Goal: Task Accomplishment & Management: Manage account settings

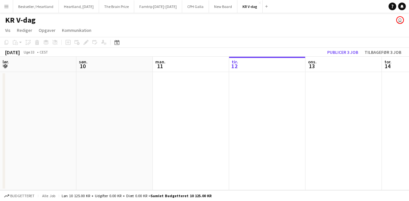
scroll to position [0, 153]
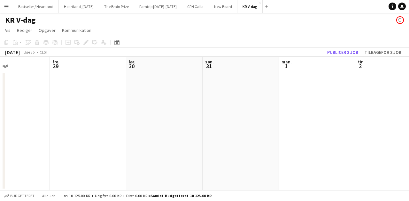
scroll to position [0, 268]
click at [184, 7] on button "CPH Galla Luk" at bounding box center [195, 6] width 27 height 12
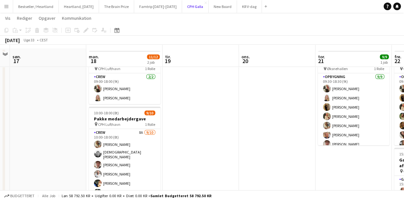
scroll to position [58, 0]
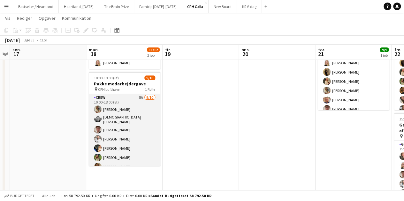
click at [121, 129] on app-card-role "Crew 8A 9/10 10:00-18:00 (8t) Havana Pryce Christian Stig Carl Thorvald Sander …" at bounding box center [125, 147] width 72 height 107
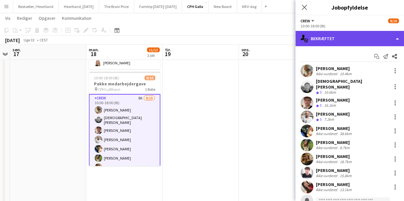
click at [359, 39] on div "single-neutral-actions-check-2 Bekræftet" at bounding box center [349, 38] width 109 height 15
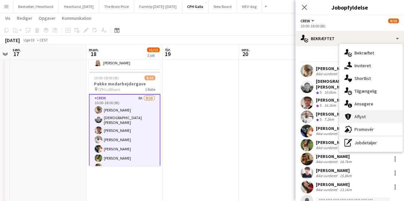
click at [358, 116] on div "cancellation Aflyst" at bounding box center [370, 116] width 63 height 13
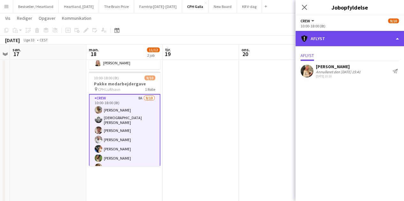
click at [336, 34] on div "cancellation Aflyst" at bounding box center [349, 38] width 109 height 15
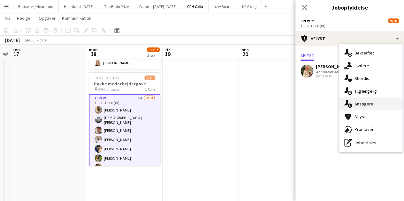
click at [363, 102] on div "single-neutral-actions-information Ansøgere" at bounding box center [370, 104] width 63 height 13
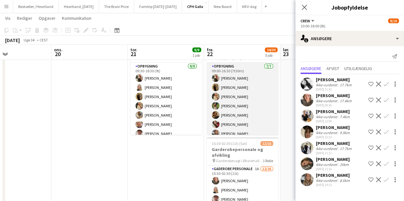
scroll to position [5, 0]
